Goal: Register for event/course

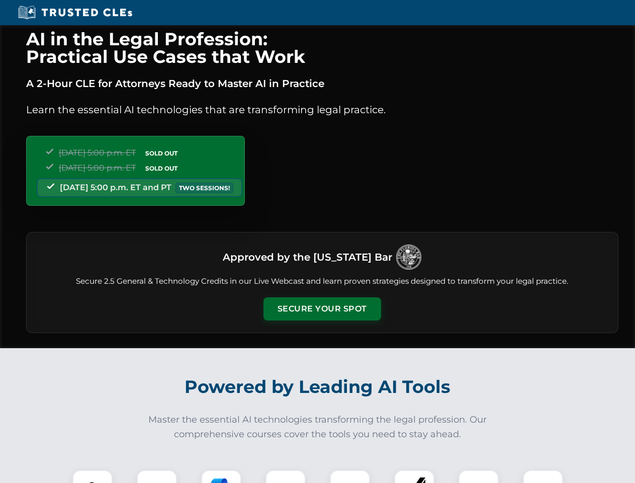
click at [322, 309] on button "Secure Your Spot" at bounding box center [323, 308] width 118 height 23
click at [93, 476] on img at bounding box center [92, 489] width 29 height 29
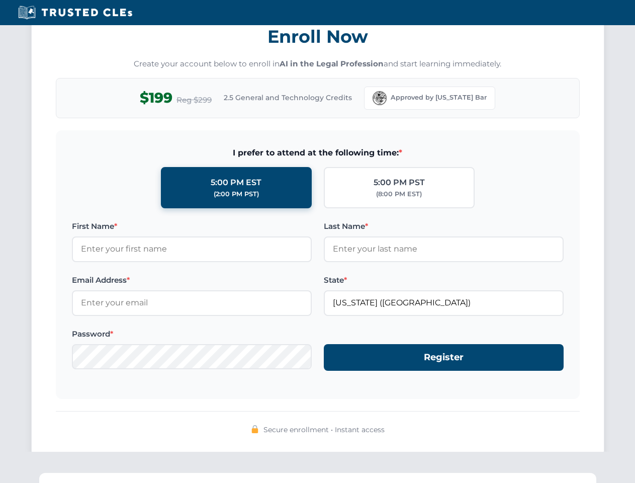
scroll to position [987, 0]
